Goal: Transaction & Acquisition: Subscribe to service/newsletter

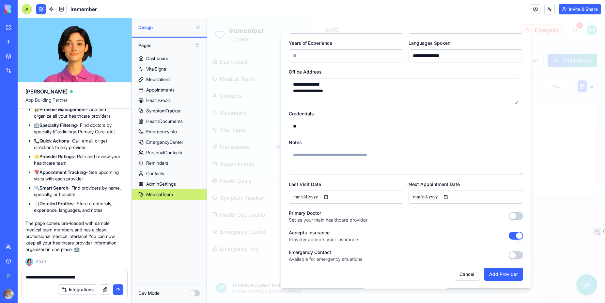
click at [513, 216] on button "button" at bounding box center [516, 216] width 14 height 8
click at [498, 275] on button "Add Provider" at bounding box center [503, 273] width 39 height 13
type input "*******"
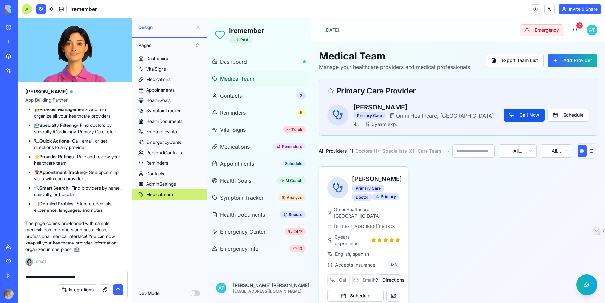
click at [389, 286] on button "Directions" at bounding box center [389, 280] width 23 height 12
click at [366, 286] on div "Call Email Directions" at bounding box center [363, 280] width 73 height 12
click at [337, 286] on div "Call Email Directions" at bounding box center [363, 280] width 73 height 12
click at [166, 89] on div "Appointments" at bounding box center [160, 90] width 28 height 7
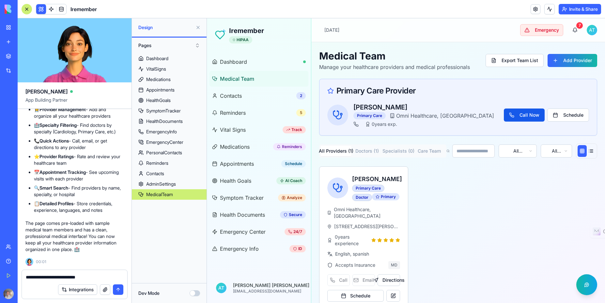
click at [198, 27] on button at bounding box center [198, 27] width 10 height 10
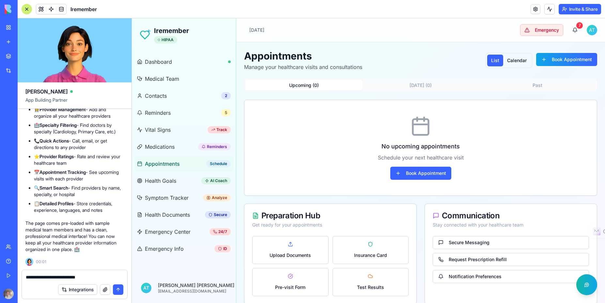
click at [586, 30] on html "Iremember HIPAA Dashboard Medical Team Contacts 2 Reminders 5 Vital Signs Track…" at bounding box center [368, 164] width 473 height 293
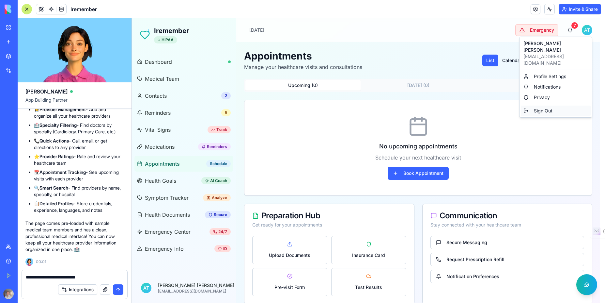
click at [543, 105] on div "Sign Out" at bounding box center [556, 110] width 70 height 10
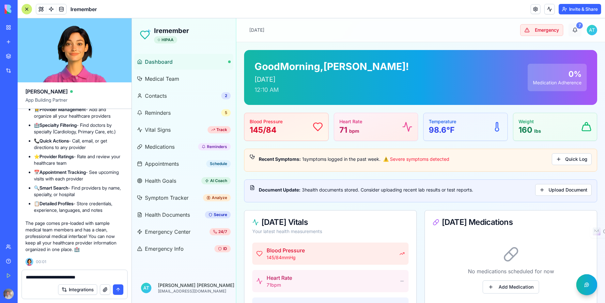
click at [576, 27] on div "7" at bounding box center [579, 25] width 7 height 7
click at [576, 24] on div "7" at bounding box center [579, 25] width 7 height 7
click at [576, 26] on div "7" at bounding box center [579, 25] width 7 height 7
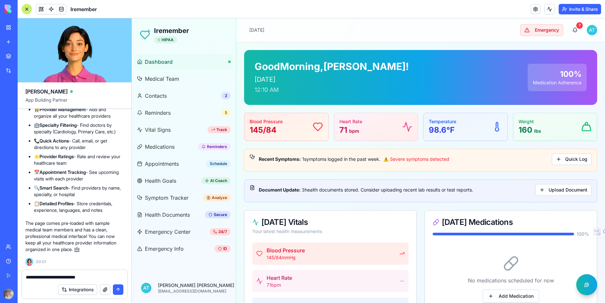
click at [587, 31] on html "Iremember HIPAA Dashboard Medical Team Contacts 2 Reminders 5 Vital Signs Track…" at bounding box center [368, 290] width 473 height 545
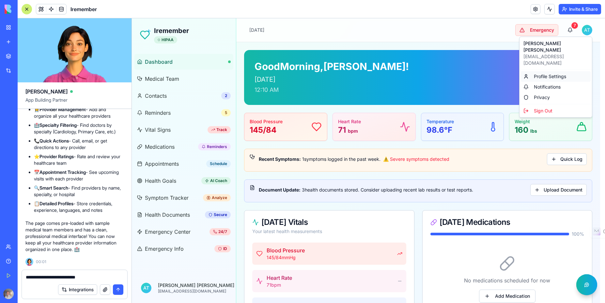
click at [552, 71] on div "Profile Settings" at bounding box center [556, 76] width 70 height 10
click at [588, 30] on html "Iremember HIPAA Dashboard Medical Team Contacts 2 Reminders 5 Vital Signs Track…" at bounding box center [368, 290] width 473 height 545
click at [105, 282] on div "Integrations" at bounding box center [74, 289] width 105 height 18
click at [103, 276] on textarea "**********" at bounding box center [75, 277] width 98 height 7
type textarea "*"
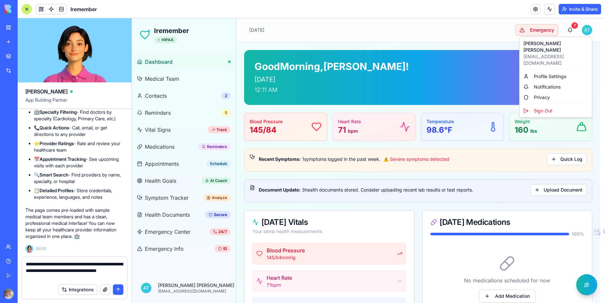
type textarea "**********"
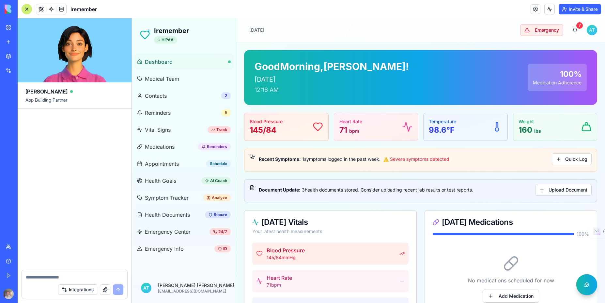
scroll to position [6918, 0]
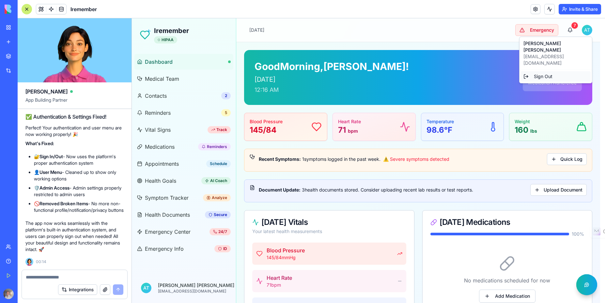
click at [546, 71] on div "Sign Out" at bounding box center [556, 76] width 70 height 10
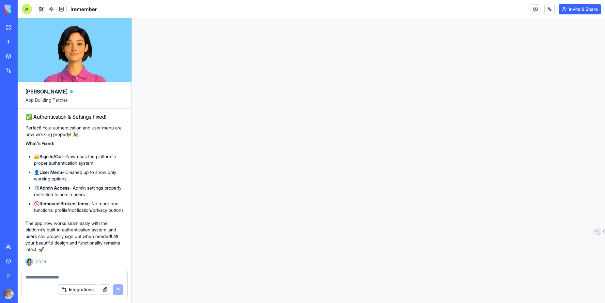
scroll to position [0, 0]
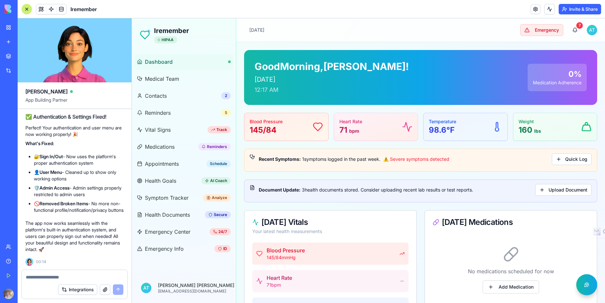
click at [589, 31] on html "Iremember HIPAA Dashboard Medical Team Contacts 2 Reminders 5 Vital Signs Track…" at bounding box center [368, 290] width 473 height 545
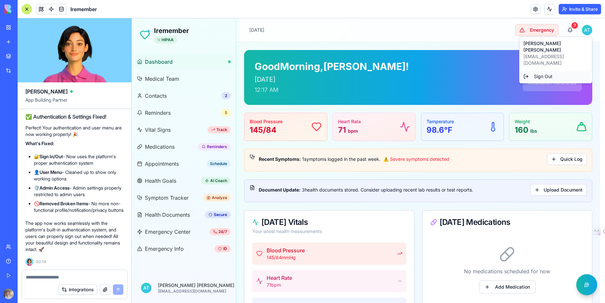
click at [545, 71] on div "Sign Out" at bounding box center [556, 76] width 70 height 10
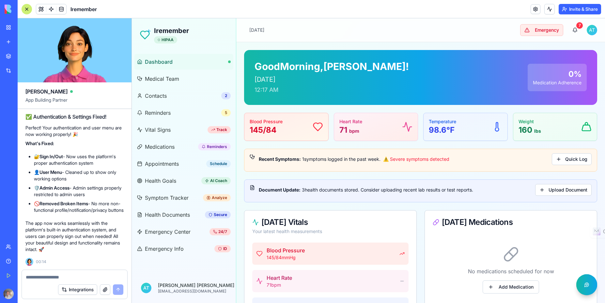
click at [50, 275] on textarea at bounding box center [75, 277] width 98 height 7
type textarea "*"
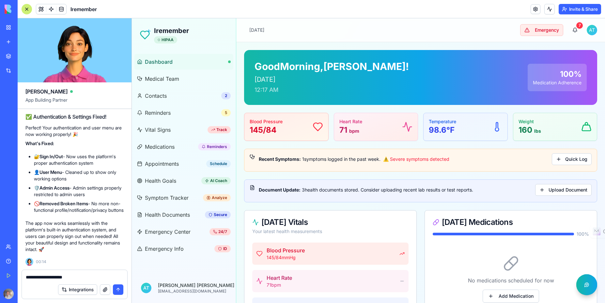
type textarea "**********"
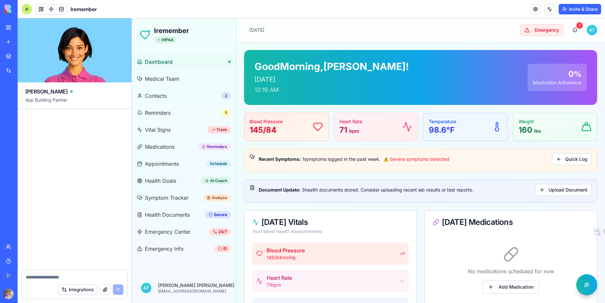
scroll to position [7132, 0]
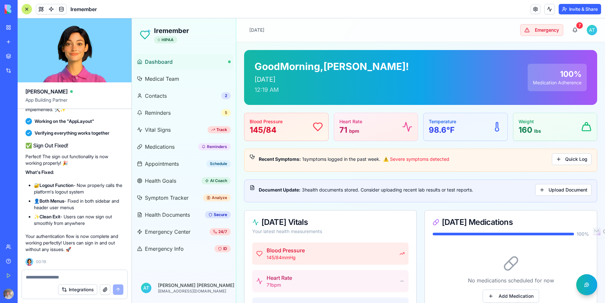
click at [586, 32] on html "Iremember HIPAA Dashboard Medical Team Contacts 2 Reminders 5 Vital Signs Track…" at bounding box center [368, 290] width 473 height 545
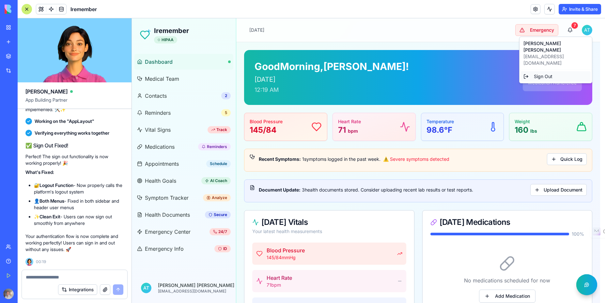
click at [543, 71] on div "Sign Out" at bounding box center [556, 76] width 70 height 10
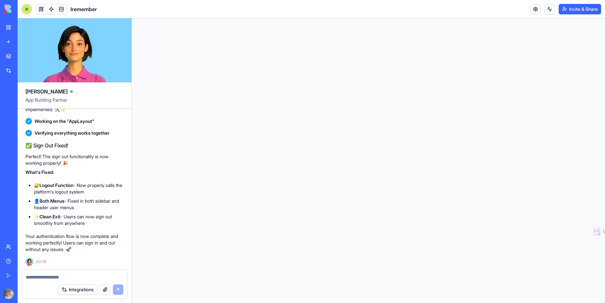
scroll to position [0, 0]
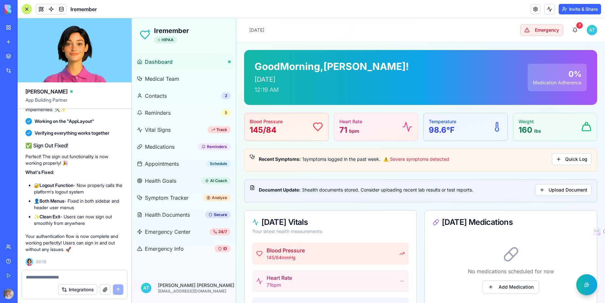
click at [48, 276] on textarea at bounding box center [75, 277] width 98 height 7
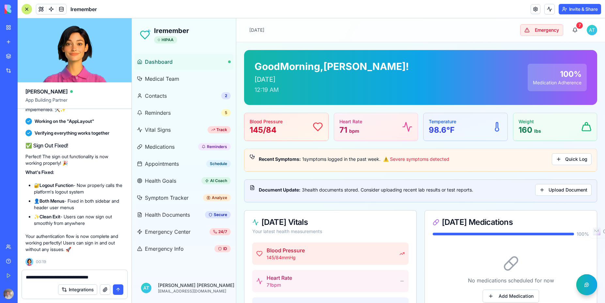
type textarea "**********"
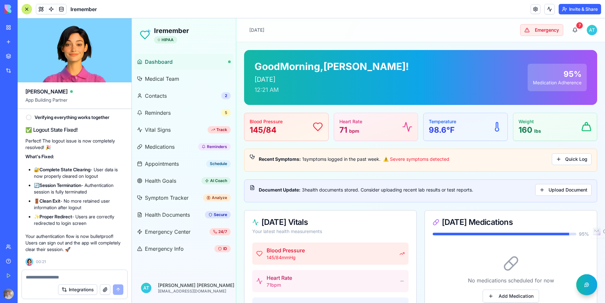
scroll to position [7362, 0]
